Goal: Transaction & Acquisition: Purchase product/service

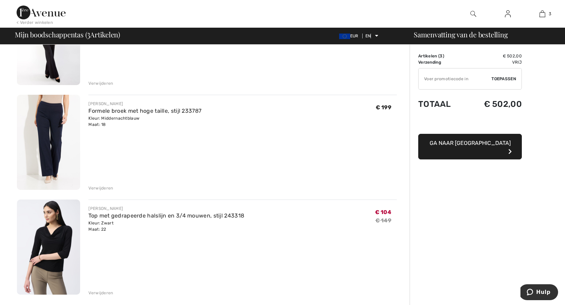
scroll to position [87, 0]
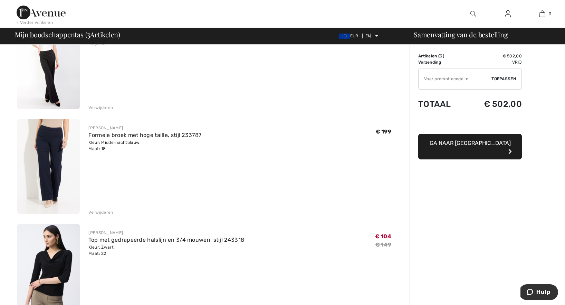
click at [61, 147] on img at bounding box center [48, 166] width 63 height 95
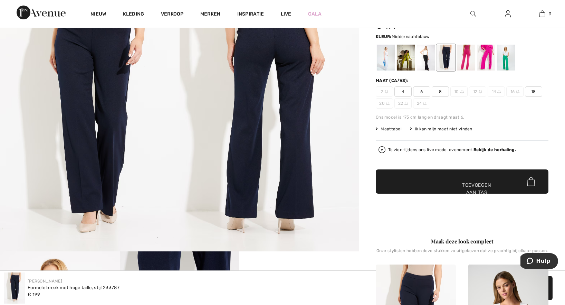
scroll to position [2, 0]
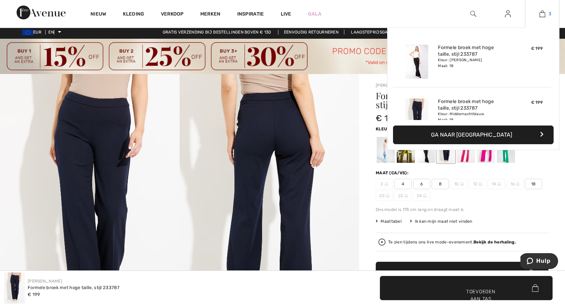
click at [538, 12] on link "3" at bounding box center [542, 14] width 34 height 8
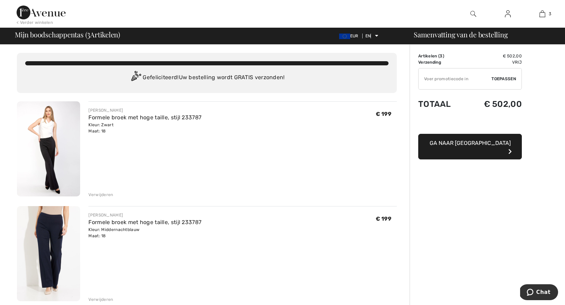
click at [104, 298] on font "Verwijderen" at bounding box center [100, 299] width 25 height 5
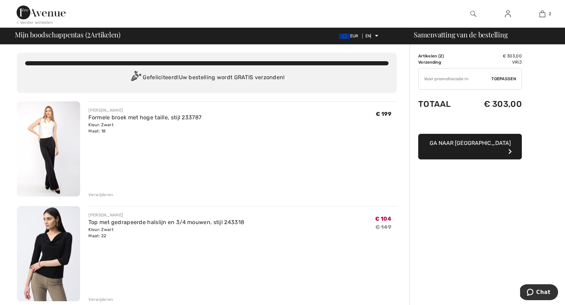
click at [52, 141] on img at bounding box center [48, 148] width 63 height 95
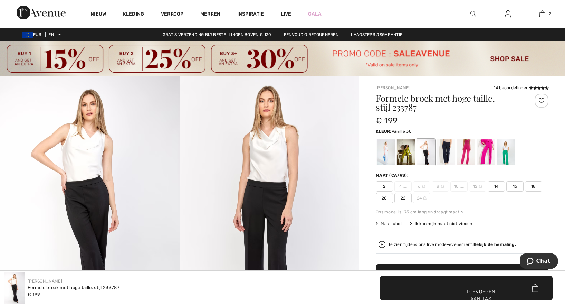
click at [387, 154] on div at bounding box center [386, 152] width 18 height 26
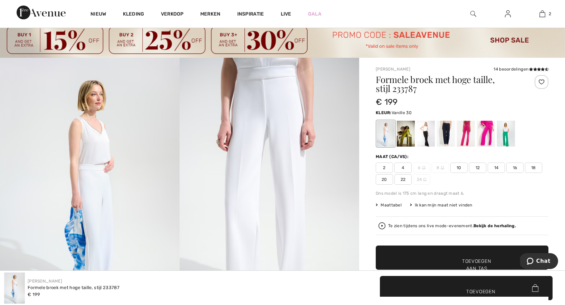
scroll to position [10, 0]
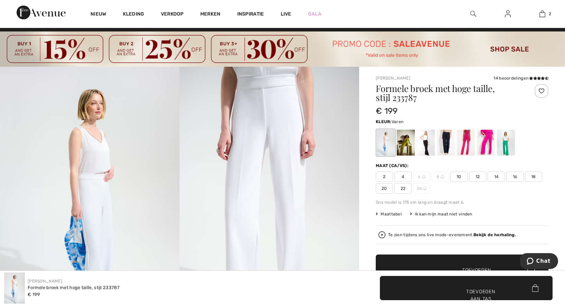
click at [403, 143] on div at bounding box center [406, 143] width 18 height 26
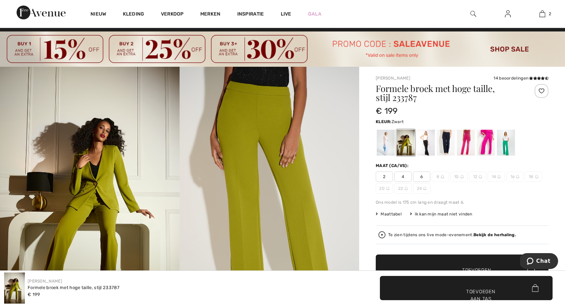
click at [428, 138] on div at bounding box center [426, 143] width 18 height 26
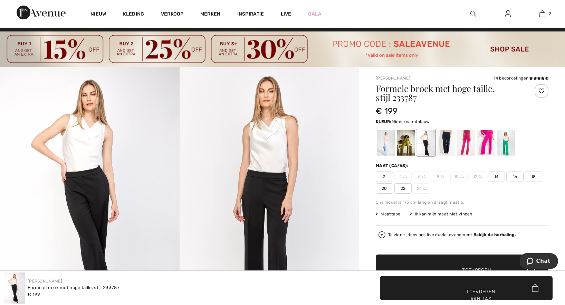
click at [448, 141] on div at bounding box center [446, 143] width 18 height 26
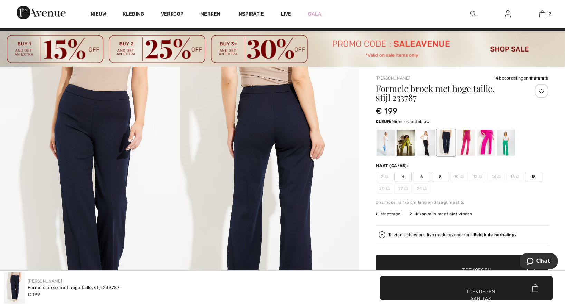
click at [535, 176] on font "18" at bounding box center [533, 176] width 5 height 5
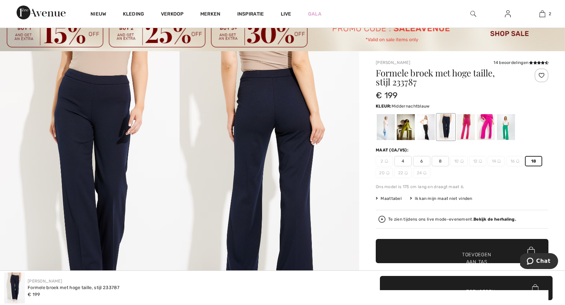
scroll to position [48, 0]
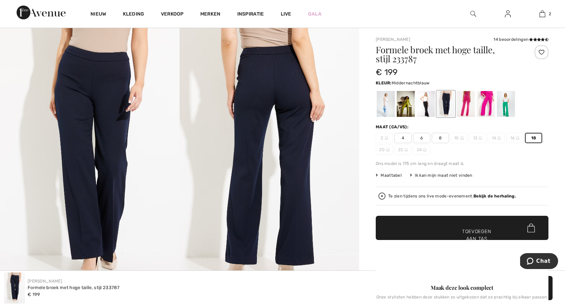
click at [479, 229] on font "Toevoegen aan tas" at bounding box center [476, 235] width 29 height 15
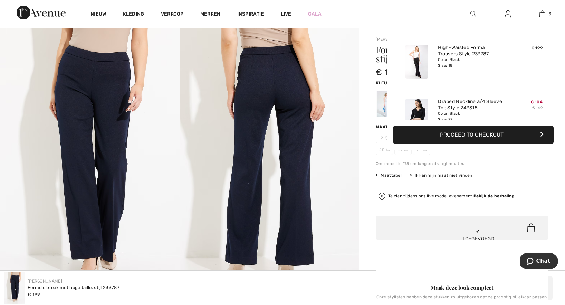
scroll to position [75, 0]
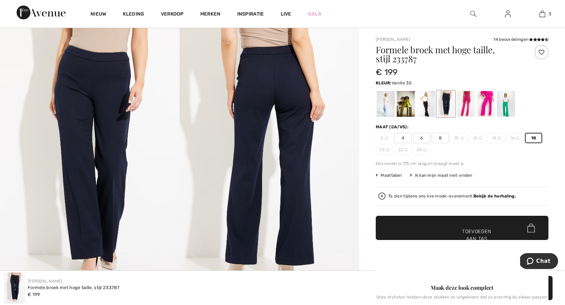
click at [385, 105] on div at bounding box center [386, 104] width 18 height 26
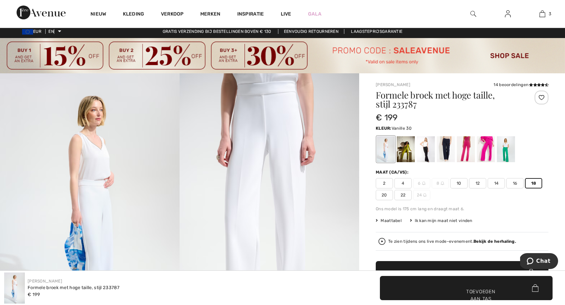
scroll to position [0, 0]
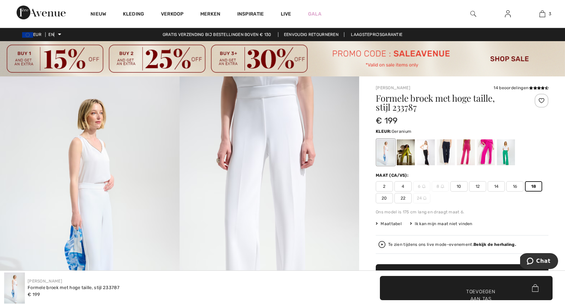
click at [469, 151] on div at bounding box center [466, 152] width 18 height 26
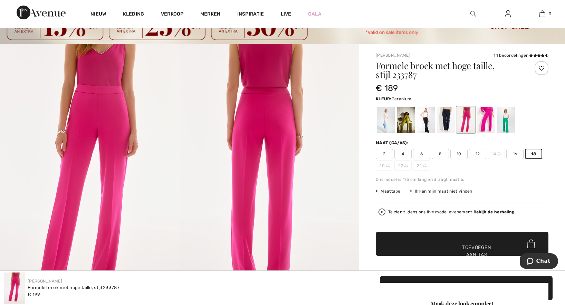
scroll to position [6, 0]
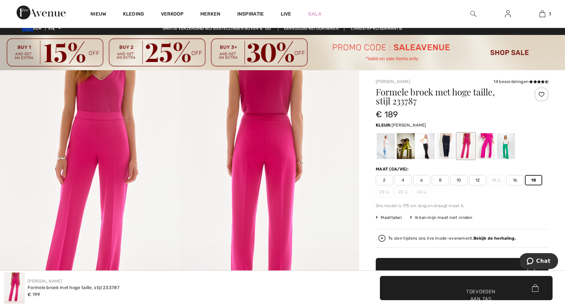
click at [505, 145] on div at bounding box center [506, 146] width 18 height 26
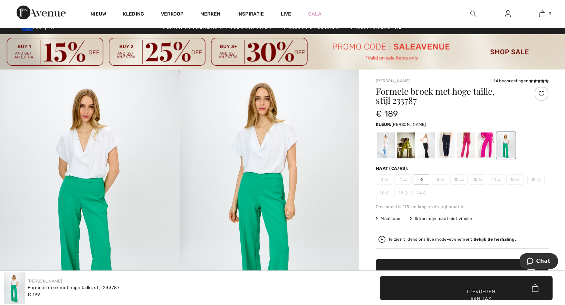
scroll to position [0, 0]
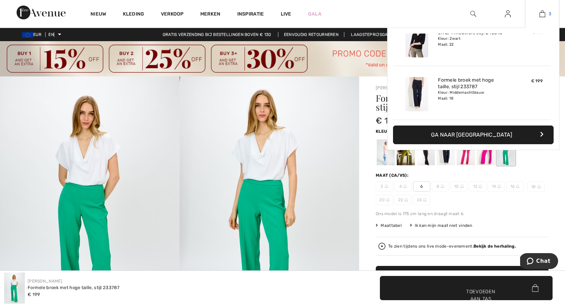
click at [542, 15] on img at bounding box center [542, 14] width 6 height 8
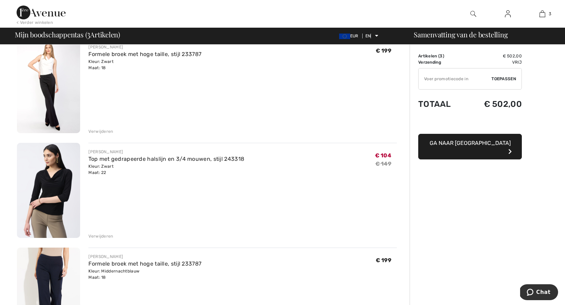
scroll to position [33, 0]
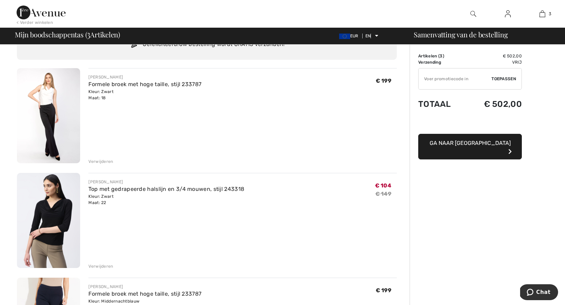
click at [108, 161] on font "Verwijderen" at bounding box center [100, 161] width 25 height 5
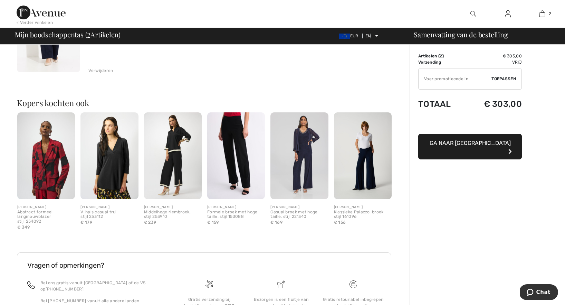
scroll to position [283, 0]
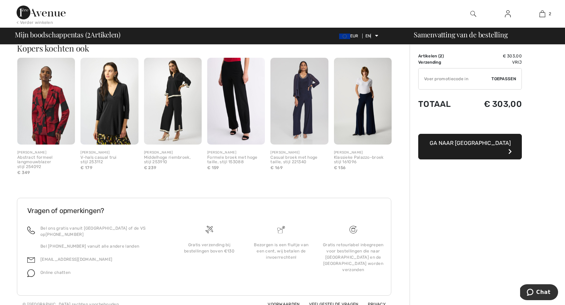
click at [369, 115] on img at bounding box center [363, 101] width 58 height 87
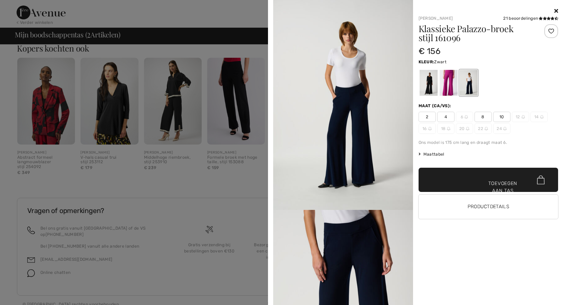
click at [432, 81] on div at bounding box center [428, 83] width 18 height 26
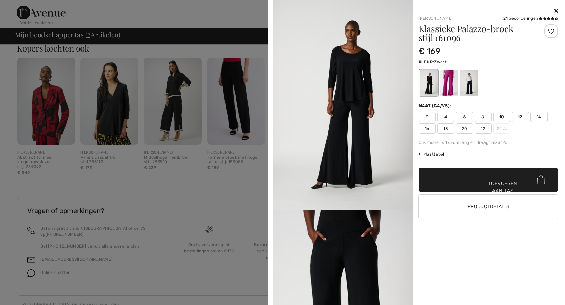
click at [447, 126] on font "18" at bounding box center [445, 128] width 5 height 5
click at [505, 183] on font "Toevoegen aan tas" at bounding box center [502, 187] width 29 height 15
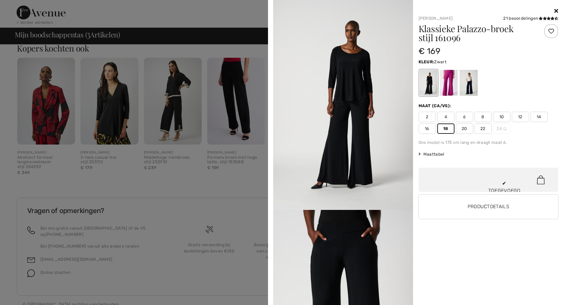
scroll to position [75, 0]
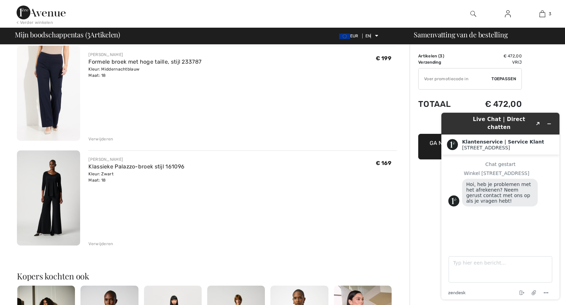
click at [56, 184] on img at bounding box center [48, 197] width 63 height 95
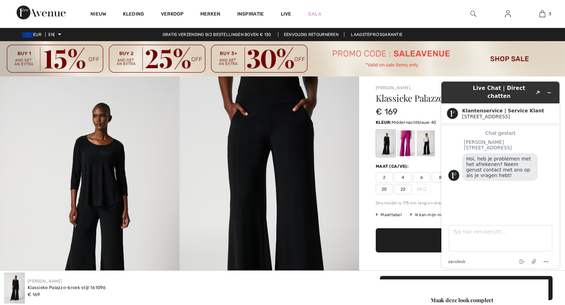
click at [423, 144] on div at bounding box center [426, 143] width 18 height 26
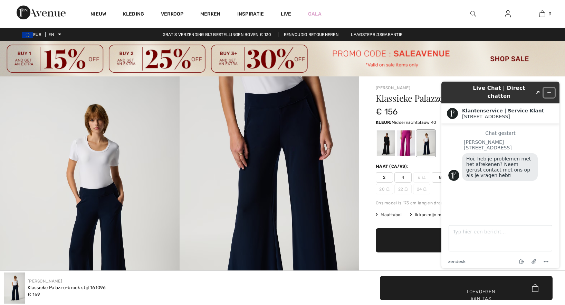
click at [550, 90] on icon "Widget minimaliseren" at bounding box center [549, 92] width 5 height 5
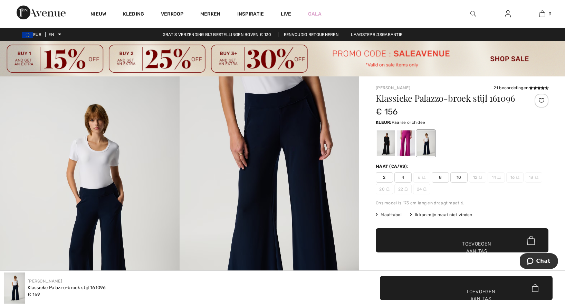
click at [405, 141] on div at bounding box center [406, 143] width 18 height 26
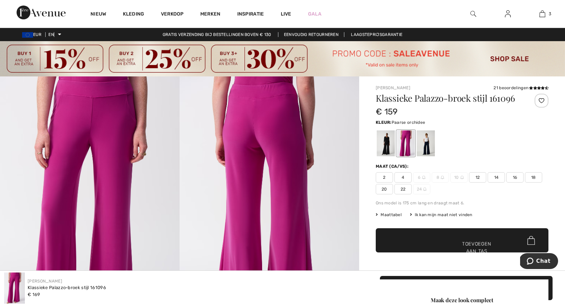
scroll to position [101, 0]
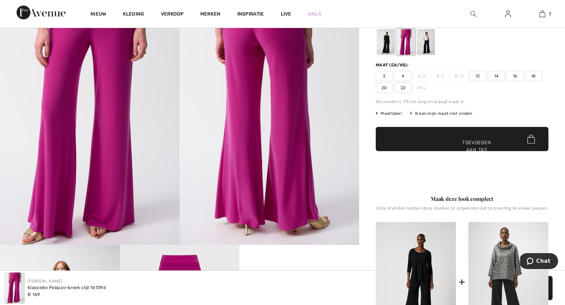
click at [536, 74] on span "18" at bounding box center [533, 76] width 17 height 10
click at [469, 141] on font "Toevoegen aan tas" at bounding box center [476, 146] width 29 height 15
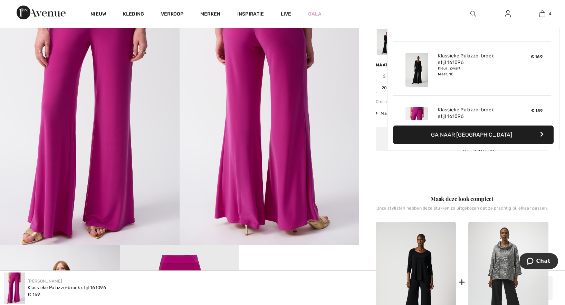
scroll to position [129, 0]
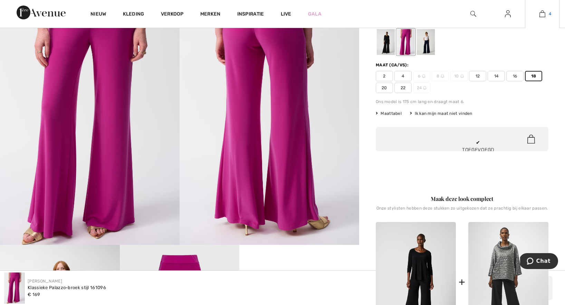
click at [542, 14] on img at bounding box center [542, 14] width 6 height 8
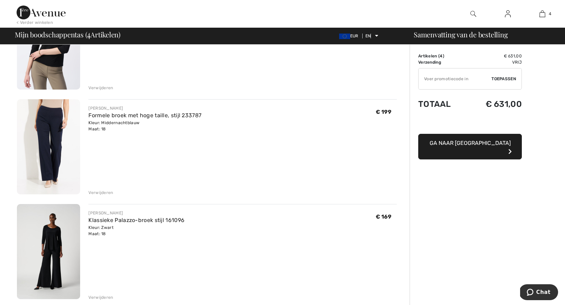
scroll to position [102, 0]
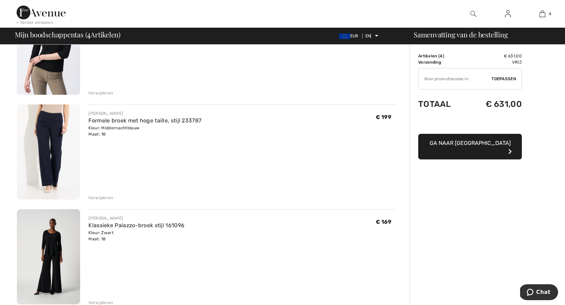
click at [102, 198] on font "Verwijderen" at bounding box center [100, 197] width 25 height 5
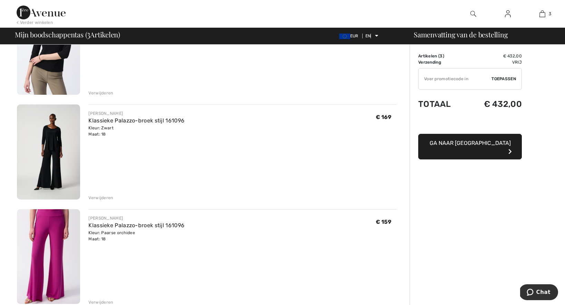
click at [464, 143] on font "Ga naar [GEOGRAPHIC_DATA]" at bounding box center [470, 143] width 81 height 7
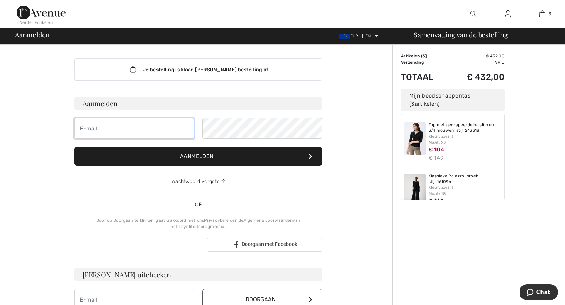
click at [133, 135] on input "email" at bounding box center [134, 128] width 120 height 21
type input "[EMAIL_ADDRESS][DOMAIN_NAME]"
click at [217, 155] on button "Aanmelden" at bounding box center [198, 156] width 248 height 19
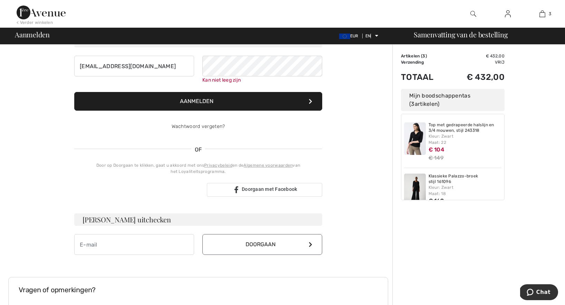
scroll to position [63, 0]
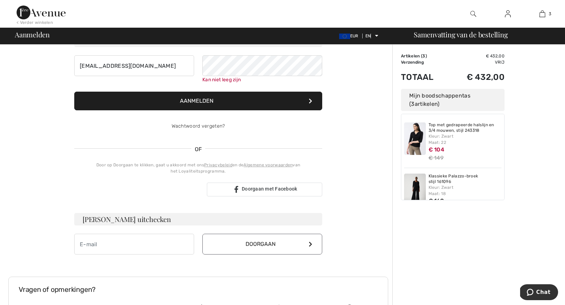
click at [196, 98] on font "Aanmelden" at bounding box center [197, 100] width 34 height 7
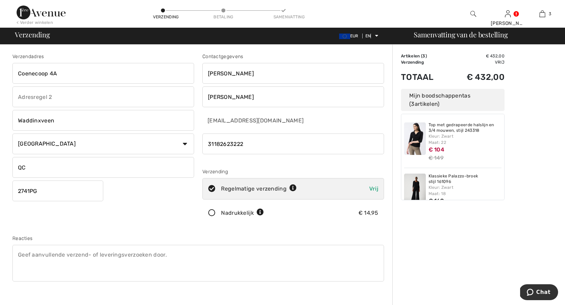
click at [20, 11] on img at bounding box center [41, 13] width 49 height 14
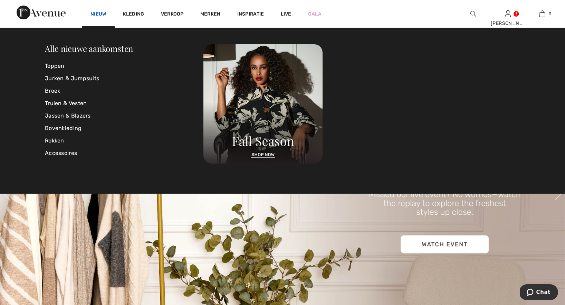
click at [95, 13] on font "Nieuw" at bounding box center [98, 14] width 16 height 6
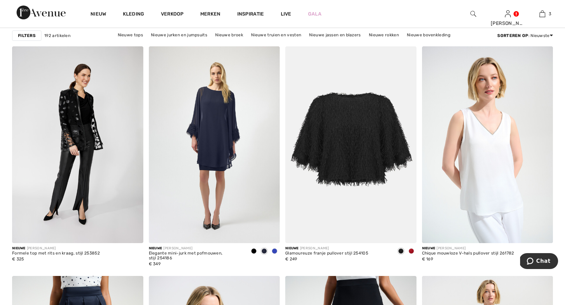
scroll to position [555, 0]
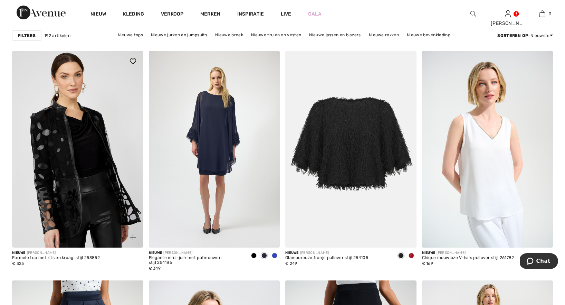
click at [82, 133] on img at bounding box center [77, 149] width 131 height 197
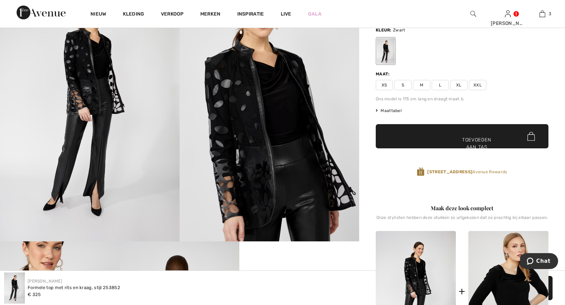
scroll to position [66, 0]
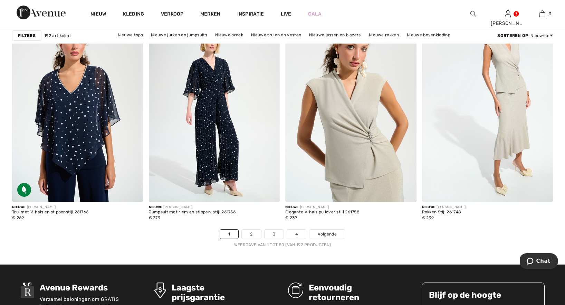
scroll to position [3439, 0]
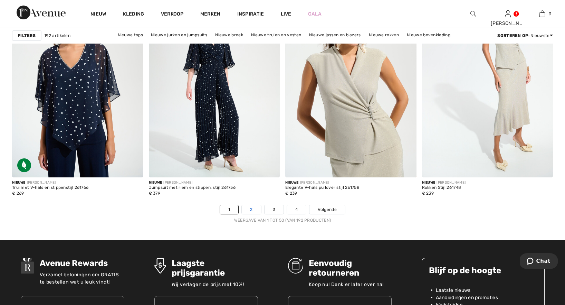
click at [252, 209] on font "2" at bounding box center [251, 209] width 2 height 5
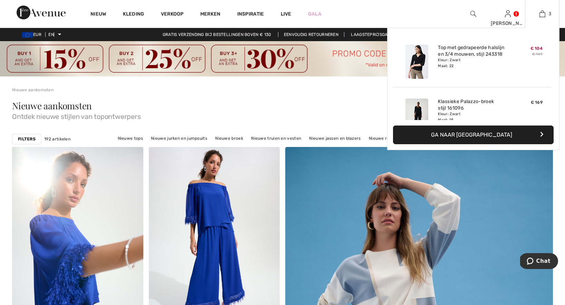
click at [485, 131] on font "Ga naar [GEOGRAPHIC_DATA]" at bounding box center [471, 134] width 81 height 7
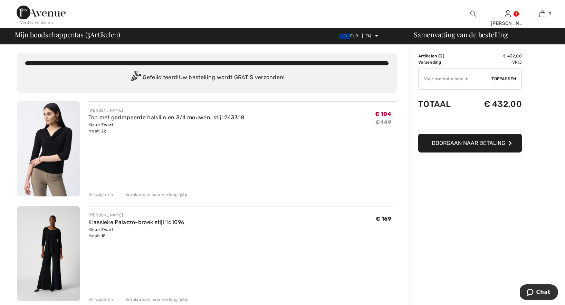
click at [431, 84] on input "TEXT" at bounding box center [455, 78] width 73 height 21
type input "SALEAVENUE"
click at [507, 78] on font "Toepassen" at bounding box center [503, 78] width 25 height 5
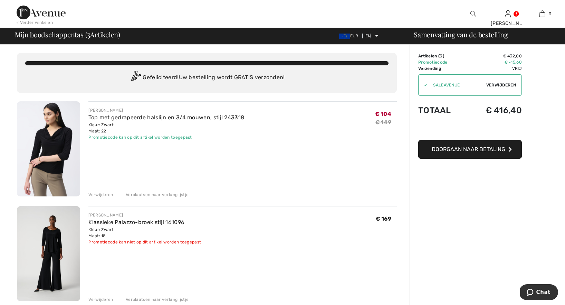
click at [480, 148] on font "Doorgaan naar betaling" at bounding box center [469, 149] width 74 height 7
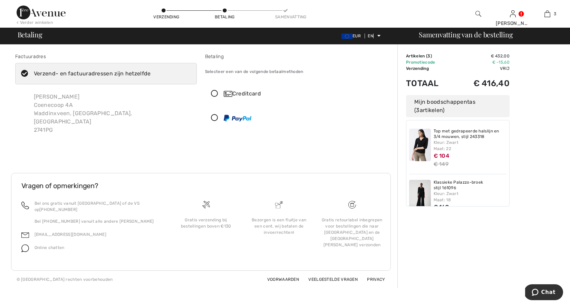
click at [237, 94] on font "Creditcard" at bounding box center [246, 93] width 29 height 7
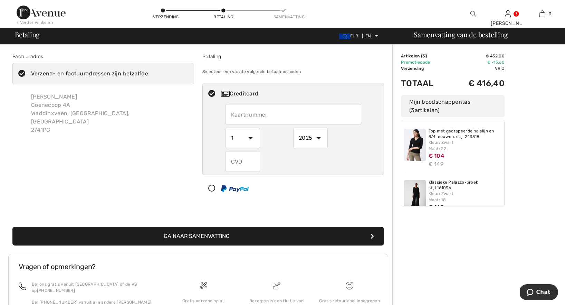
click at [259, 112] on input "text" at bounding box center [294, 114] width 136 height 21
type input "5341260000342722"
click at [249, 132] on select "1 2 3 4 5 6 7 8 9 10 11 12" at bounding box center [243, 137] width 35 height 21
select select "3"
click at [226, 127] on select "1 2 3 4 5 6 7 8 9 10 11 12" at bounding box center [243, 137] width 35 height 21
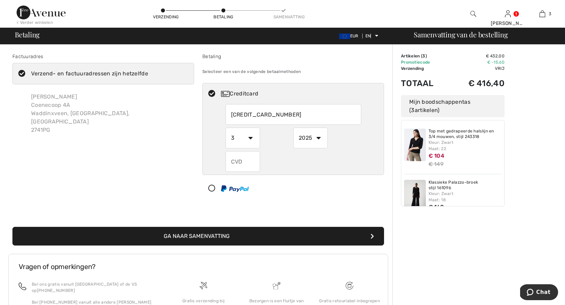
click at [316, 139] on select "2025 2026 2027 2028 2029 2030 2031 2032 2033 2034 2035" at bounding box center [310, 137] width 35 height 21
select select "2029"
click at [293, 127] on select "2025 2026 2027 2028 2029 2030 2031 2032 2033 2034 2035" at bounding box center [310, 137] width 35 height 21
click at [249, 160] on input "text" at bounding box center [243, 161] width 35 height 21
type input "248"
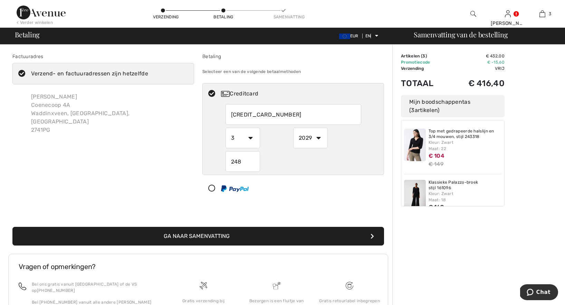
click at [225, 234] on font "Ga naar Samenvatting" at bounding box center [197, 235] width 66 height 7
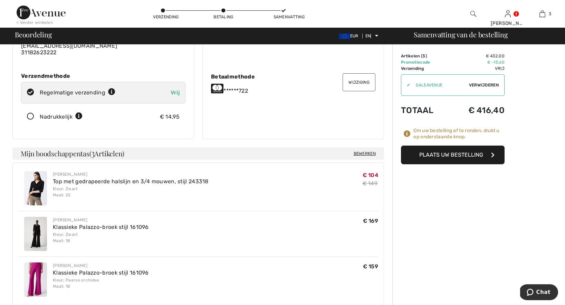
scroll to position [77, 0]
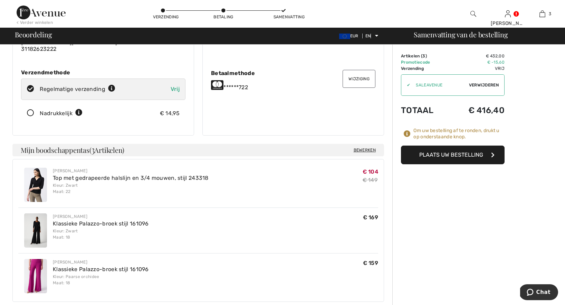
click at [458, 150] on button "Plaats uw bestelling" at bounding box center [453, 154] width 104 height 19
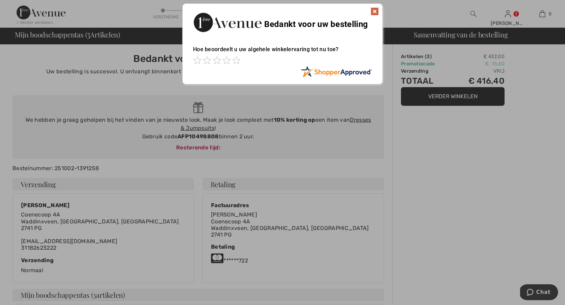
click at [376, 10] on img at bounding box center [375, 11] width 8 height 8
